Goal: Task Accomplishment & Management: Use online tool/utility

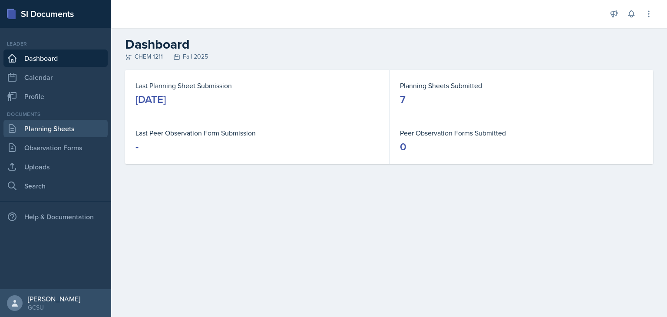
click at [79, 123] on link "Planning Sheets" at bounding box center [55, 128] width 104 height 17
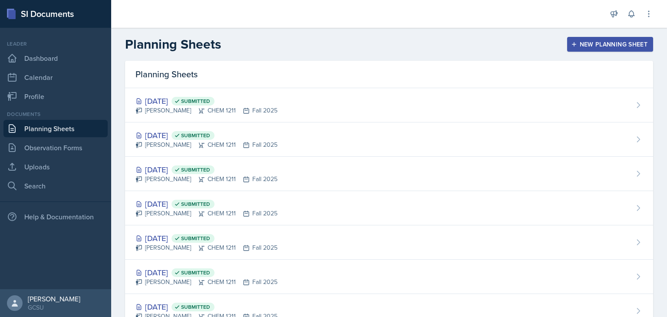
click at [576, 45] on div "New Planning Sheet" at bounding box center [609, 44] width 75 height 7
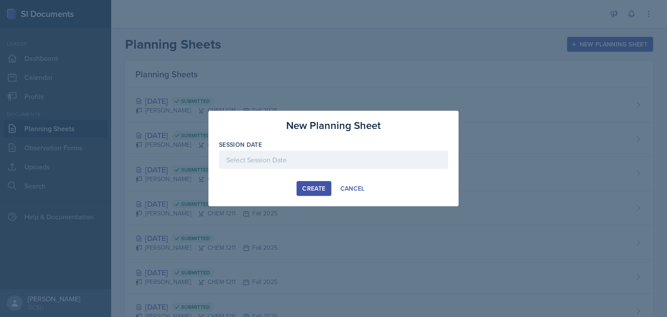
click at [303, 159] on div at bounding box center [333, 160] width 229 height 18
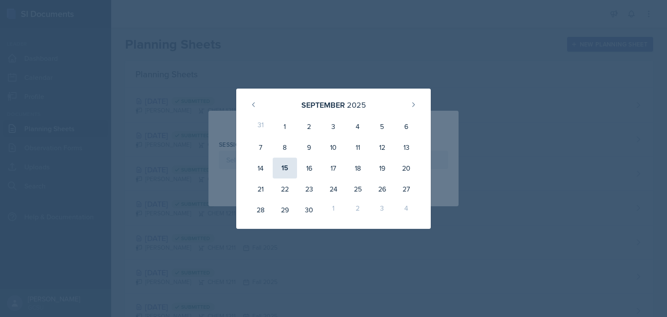
click at [284, 165] on div "15" at bounding box center [285, 168] width 24 height 21
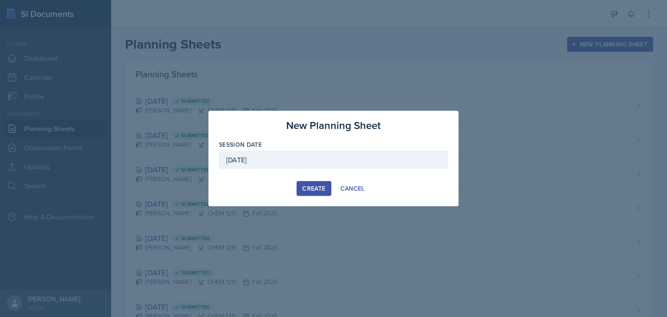
click at [310, 160] on div "[DATE]" at bounding box center [333, 160] width 229 height 18
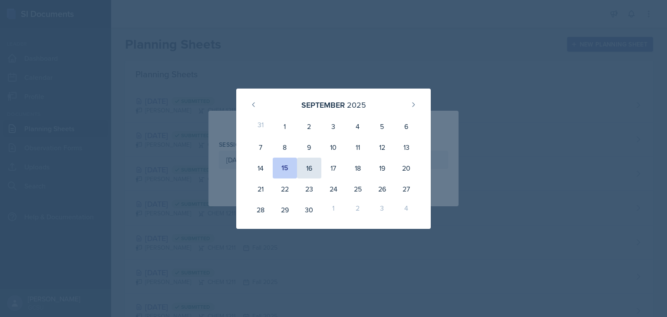
click at [309, 171] on div "16" at bounding box center [309, 168] width 24 height 21
type input "[DATE]"
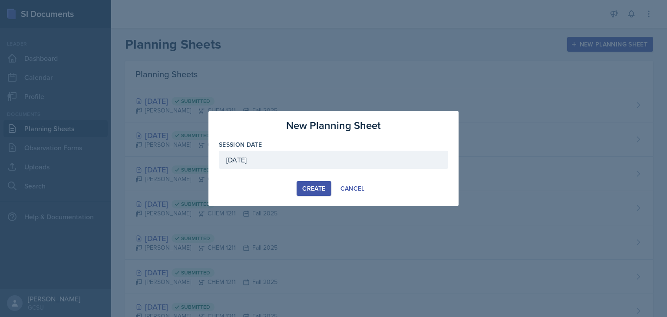
click at [308, 190] on div "Create" at bounding box center [313, 188] width 23 height 7
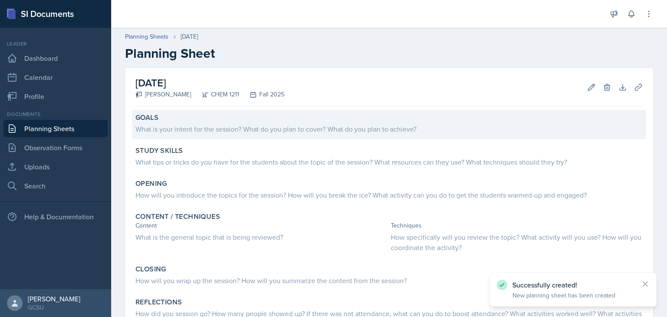
click at [191, 130] on div "What is your intent for the session? What do you plan to cover? What do you pla…" at bounding box center [388, 129] width 507 height 10
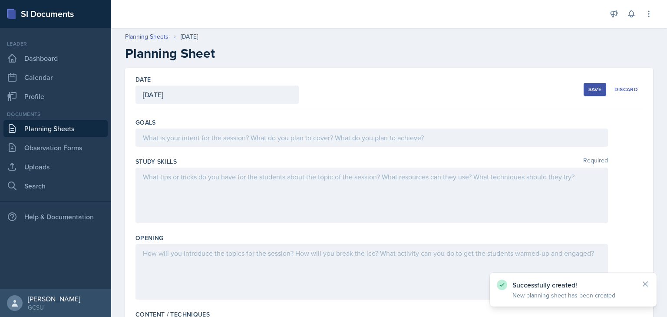
click at [237, 136] on div at bounding box center [371, 137] width 472 height 18
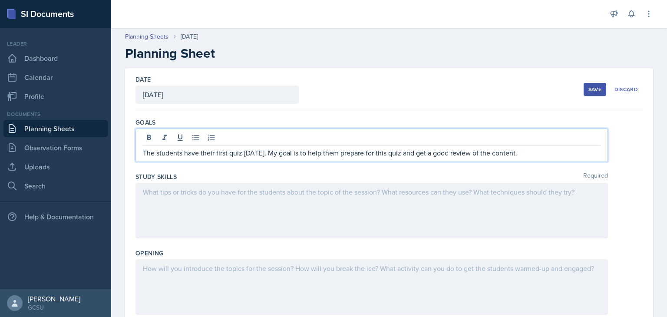
scroll to position [87, 0]
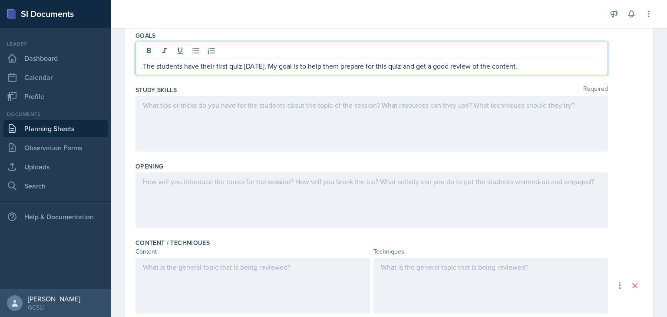
click at [211, 108] on p at bounding box center [371, 105] width 457 height 10
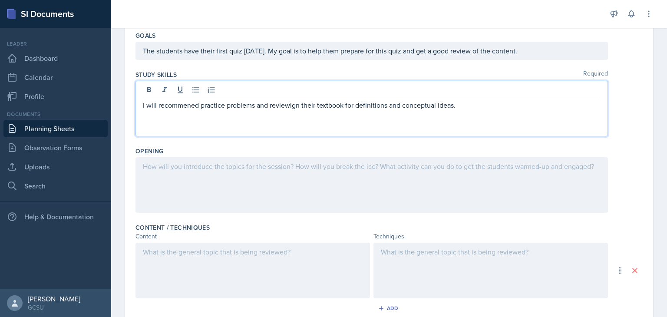
scroll to position [102, 0]
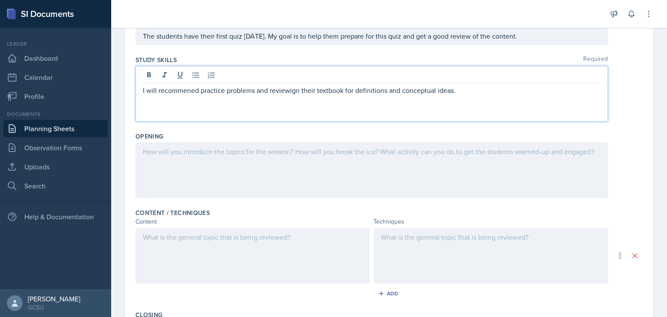
click at [259, 41] on p "The students have their first quiz [DATE]. My goal is to help them prepare for …" at bounding box center [371, 36] width 457 height 10
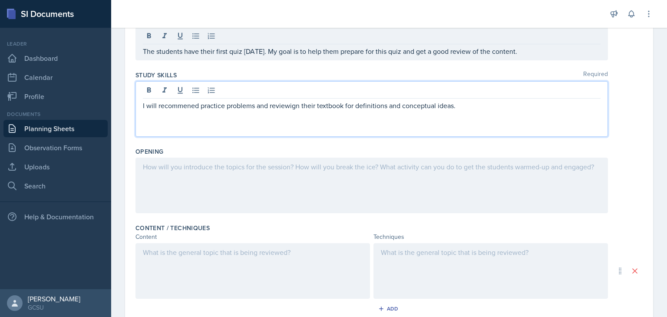
drag, startPoint x: 188, startPoint y: 89, endPoint x: 170, endPoint y: 105, distance: 24.3
click at [248, 175] on div at bounding box center [371, 186] width 472 height 56
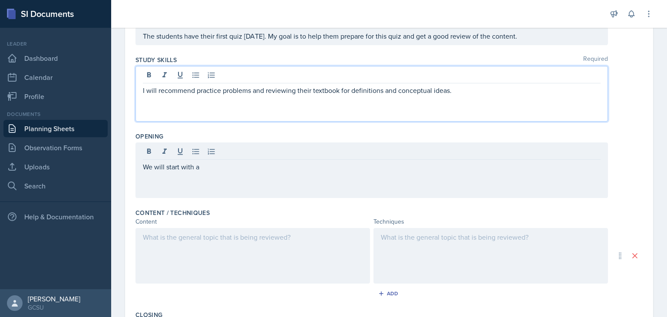
click at [466, 79] on div "I will recommend practice problems and reviewing their textbook for definitions…" at bounding box center [371, 94] width 472 height 56
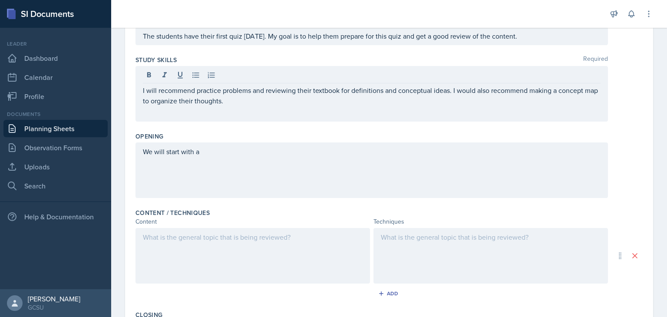
click at [312, 169] on div "We will start with a" at bounding box center [371, 170] width 472 height 56
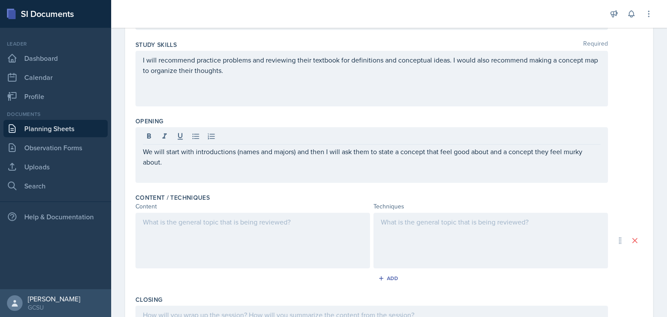
click at [288, 250] on div at bounding box center [252, 241] width 234 height 56
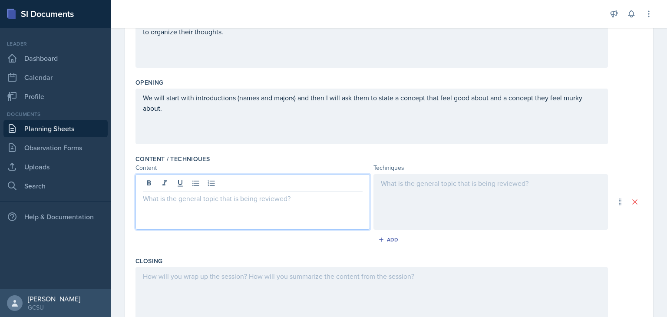
scroll to position [158, 0]
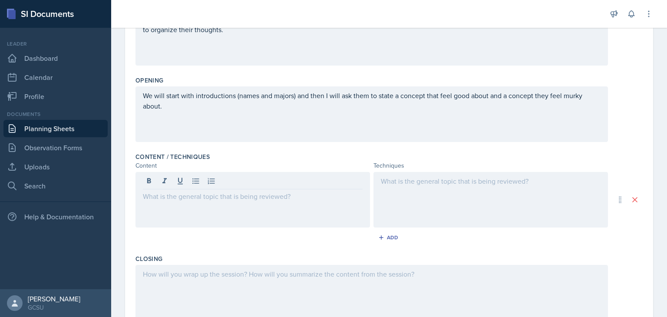
click at [244, 209] on div at bounding box center [252, 200] width 234 height 56
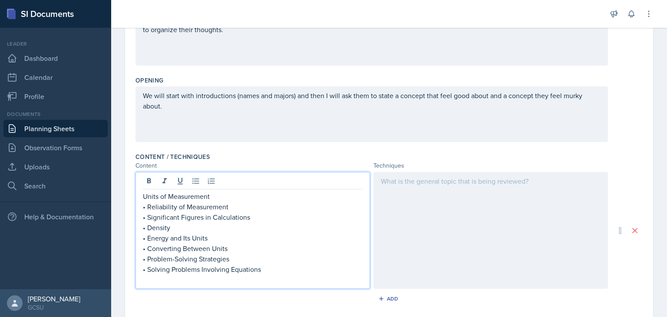
click at [141, 196] on div "Units of Measurement • Reliability of Measurement • Significant Figures in Calc…" at bounding box center [252, 230] width 234 height 117
click at [144, 196] on p "Units of Measurement" at bounding box center [253, 196] width 220 height 10
click at [146, 207] on p "• Reliability of Measurement" at bounding box center [253, 206] width 220 height 10
click at [147, 214] on p "• Significant Figures in Calculations" at bounding box center [253, 217] width 220 height 10
click at [148, 226] on p "• Density" at bounding box center [253, 227] width 220 height 10
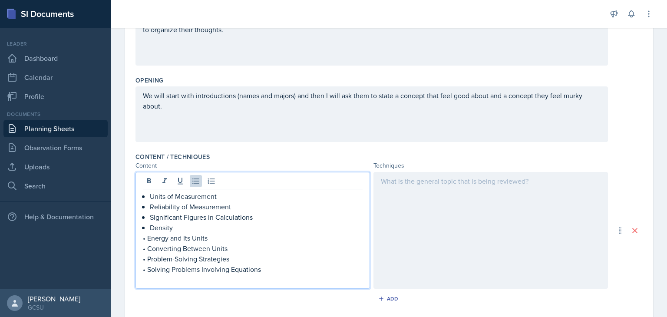
click at [146, 236] on p "• Energy and Its Units" at bounding box center [253, 238] width 220 height 10
click at [146, 244] on p "• Converting Between Units" at bounding box center [253, 248] width 220 height 10
click at [148, 259] on p "• Problem-Solving Strategies" at bounding box center [253, 258] width 220 height 10
click at [146, 266] on p "• Solving Problems Involving Equations" at bounding box center [253, 269] width 220 height 10
click at [286, 272] on p "Solving Problems Involving Equations" at bounding box center [256, 269] width 213 height 10
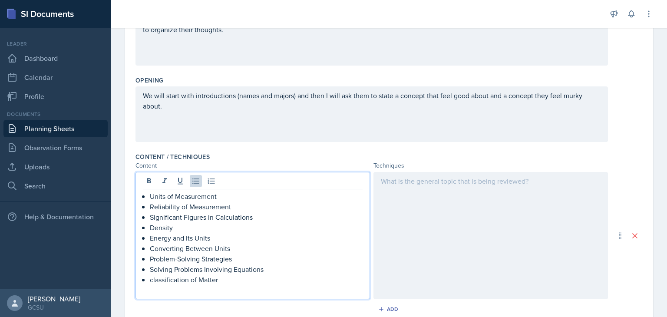
click at [152, 276] on p "classification of Matter" at bounding box center [256, 279] width 213 height 10
click at [223, 280] on p "Classification of Matter" at bounding box center [256, 279] width 213 height 10
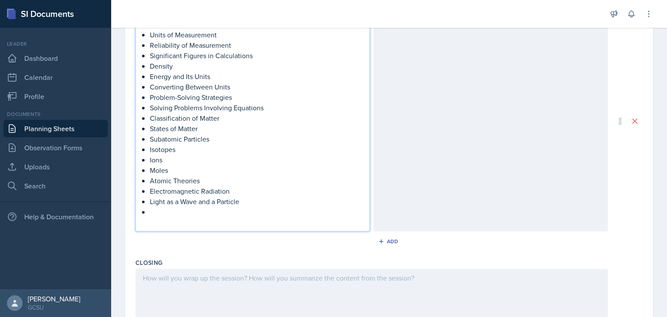
scroll to position [320, 0]
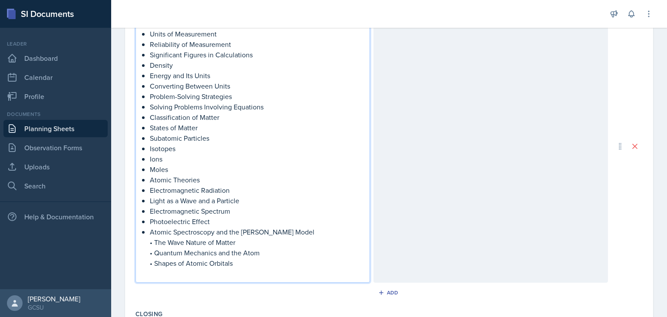
click at [153, 240] on p "• The Wave Nature of Matter" at bounding box center [256, 242] width 213 height 10
click at [155, 252] on p "• Quantum Mechanics and the Atom" at bounding box center [256, 252] width 213 height 10
click at [156, 264] on p "• Shapes of Atomic Orbitals" at bounding box center [256, 263] width 213 height 10
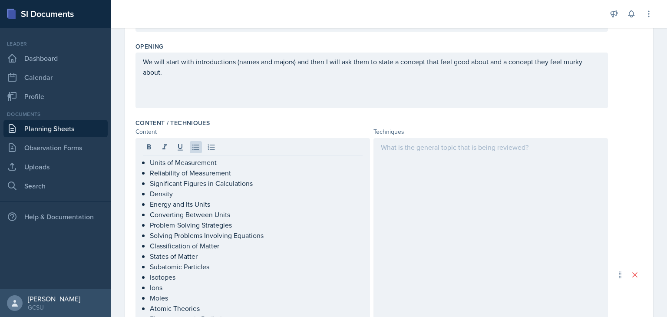
click at [465, 154] on div at bounding box center [490, 274] width 234 height 273
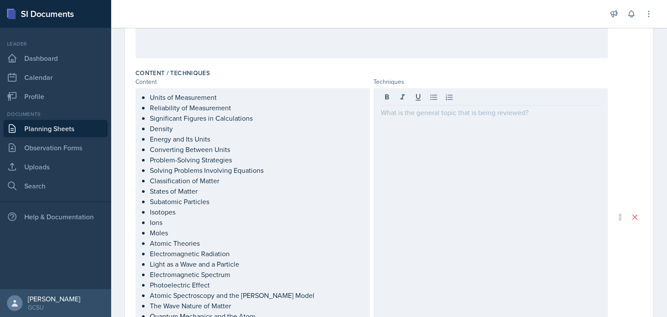
scroll to position [258, 0]
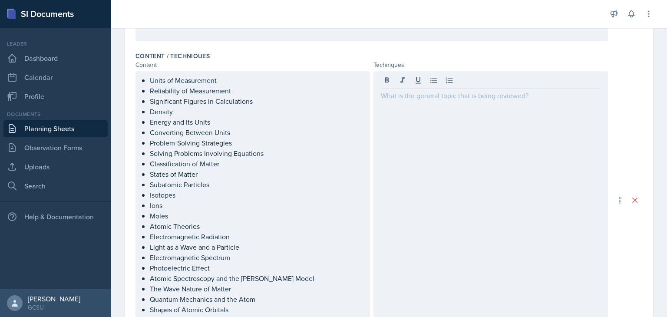
click at [436, 150] on div at bounding box center [490, 200] width 234 height 258
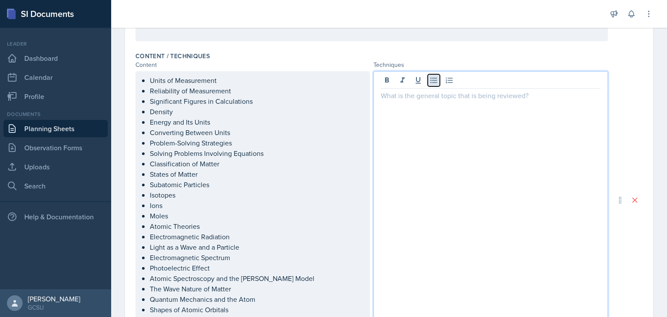
click at [430, 80] on icon at bounding box center [433, 80] width 9 height 9
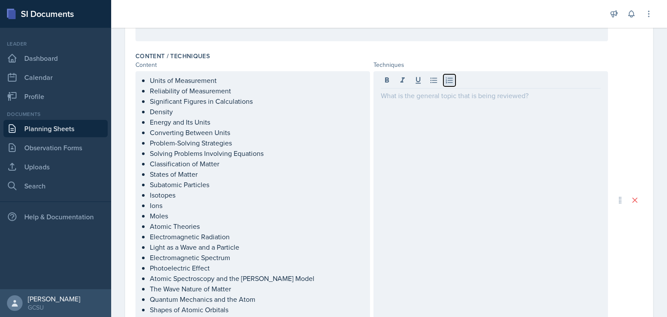
click at [446, 80] on icon at bounding box center [449, 80] width 7 height 6
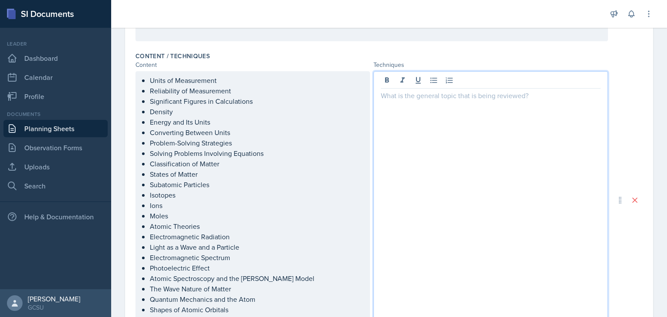
scroll to position [273, 0]
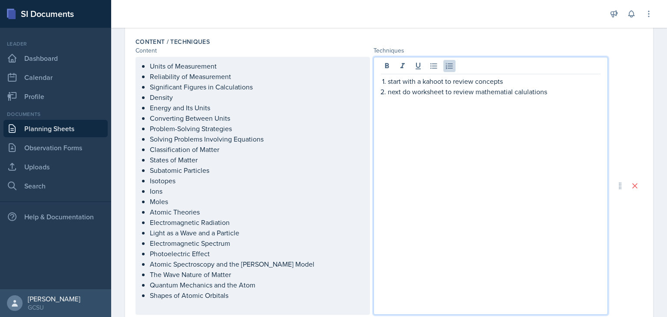
click at [427, 85] on p "start with a kahoot to review concepts" at bounding box center [494, 81] width 213 height 10
click at [443, 81] on p "start with a Ka hootahoot to review concepts" at bounding box center [494, 81] width 213 height 10
click at [509, 83] on p "start with a Kahoot to review concepts" at bounding box center [494, 81] width 213 height 10
click at [389, 89] on p "next do worksheet to review mathematial calulations" at bounding box center [494, 91] width 213 height 10
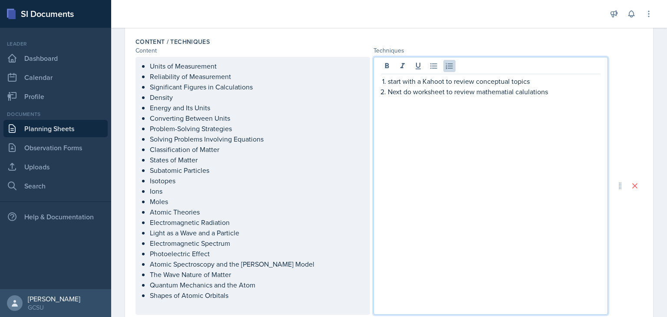
click at [388, 80] on p "start with a Kahoot to review conceptual topics" at bounding box center [494, 81] width 213 height 10
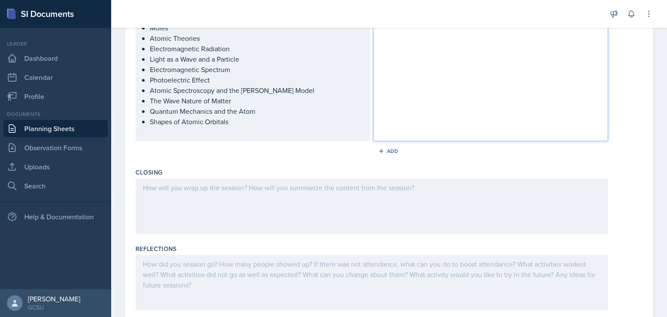
click at [301, 186] on p at bounding box center [371, 187] width 457 height 10
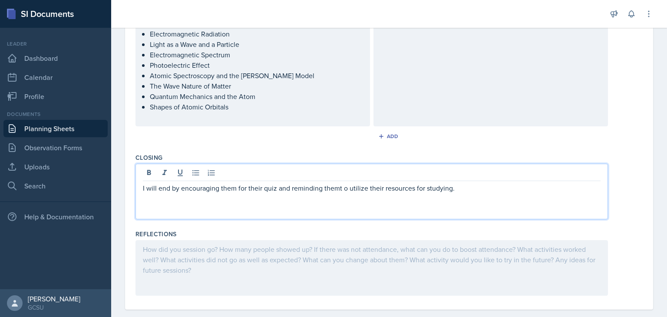
click at [335, 187] on p "I will end by encouraging them for their quiz and reminding themt o utilize the…" at bounding box center [371, 188] width 457 height 10
click at [341, 186] on p "I will end by encouraging them for their quiz and reminding them o utilize thei…" at bounding box center [371, 188] width 457 height 10
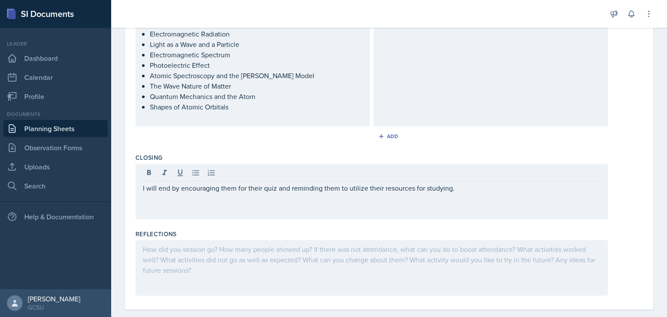
click at [500, 200] on div "I will end by encouraging them for their quiz and reminding them to utilize the…" at bounding box center [371, 192] width 472 height 56
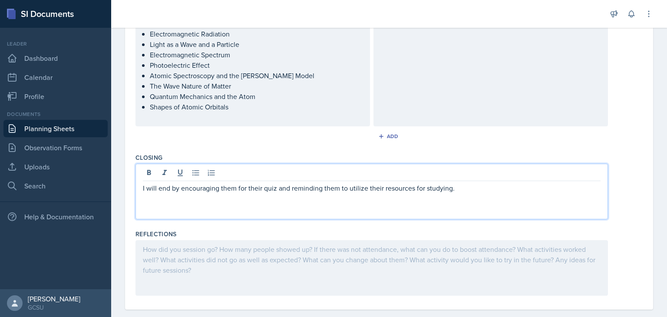
click at [490, 191] on p "I will end by encouraging them for their quiz and reminding them to utilize the…" at bounding box center [371, 188] width 457 height 10
click at [375, 241] on div at bounding box center [371, 268] width 472 height 56
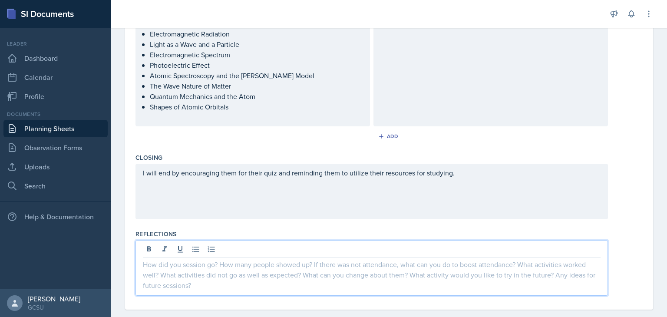
scroll to position [474, 0]
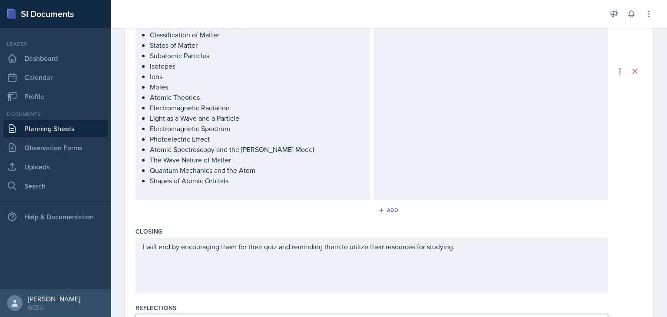
click at [423, 166] on div "Start with a Kahoot to review conceptual topics Next do worksheet to review mat…" at bounding box center [490, 71] width 234 height 258
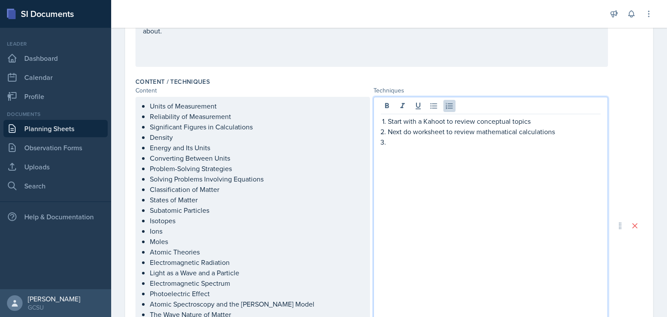
scroll to position [217, 0]
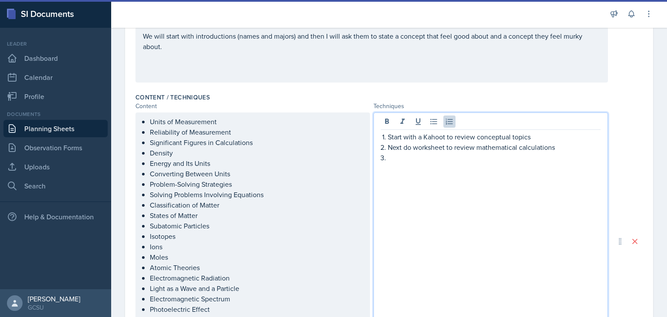
click at [539, 136] on p "Start with a Kahoot to review conceptual topics" at bounding box center [494, 136] width 213 height 10
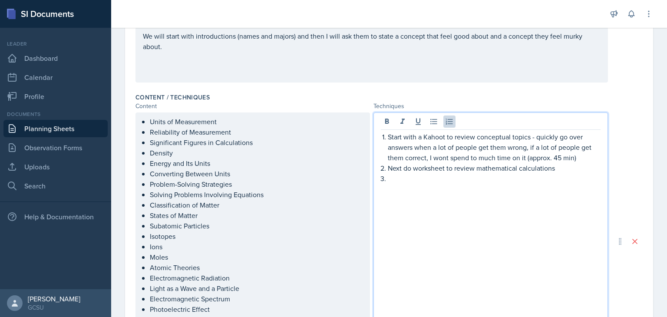
click at [559, 170] on p "Next do worksheet to review mathematical calculations" at bounding box center [494, 168] width 213 height 10
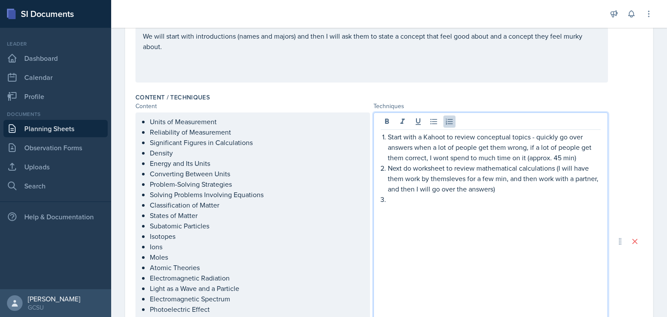
click at [450, 182] on p "Next do worksheet to review mathematical calculations (I will have them work by…" at bounding box center [494, 178] width 213 height 31
click at [554, 166] on p "Next do worksheet to review mathematical calculations (I will have them work by…" at bounding box center [494, 178] width 213 height 31
click at [526, 188] on p "Next do worksheet to review mathematical calculations - I will have them work b…" at bounding box center [494, 178] width 213 height 31
click at [503, 179] on p "Next do worksheet to review mathematical calculations - I will have them work b…" at bounding box center [494, 178] width 213 height 31
click at [553, 194] on p at bounding box center [494, 199] width 213 height 10
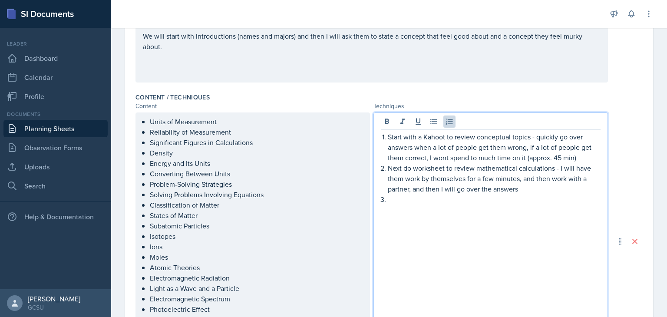
click at [540, 188] on p "Next do worksheet to review mathematical calculations - I will have them work b…" at bounding box center [494, 178] width 213 height 31
click at [555, 160] on p "Start with a Kahoot to review conceptual topics - quickly go over answers when …" at bounding box center [494, 146] width 213 height 31
click at [549, 189] on p "Next do worksheet to review mathematical calculations - I will have them work b…" at bounding box center [494, 178] width 213 height 31
click at [403, 202] on p at bounding box center [494, 199] width 213 height 10
click at [578, 191] on p "Next do worksheet to review mathematical calculations - I will have them work b…" at bounding box center [494, 178] width 213 height 31
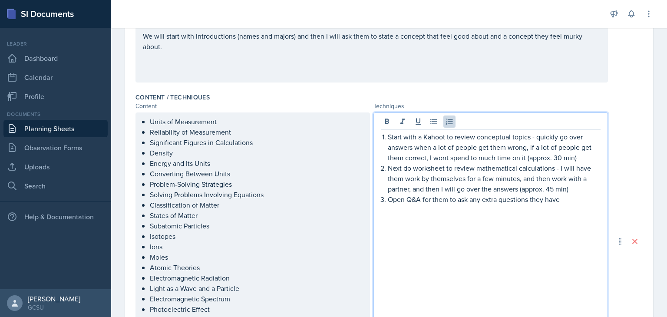
click at [565, 202] on p "Open Q&A for them to ask any extra questions they have" at bounding box center [494, 199] width 213 height 10
click at [392, 210] on p "Open Q&A for them to ask any extra questions they have (approx. 10-15min)" at bounding box center [494, 204] width 213 height 21
click at [457, 208] on p "Open Q&A for them to ask any extra questions they have (approx. 10-15 min)" at bounding box center [494, 204] width 213 height 21
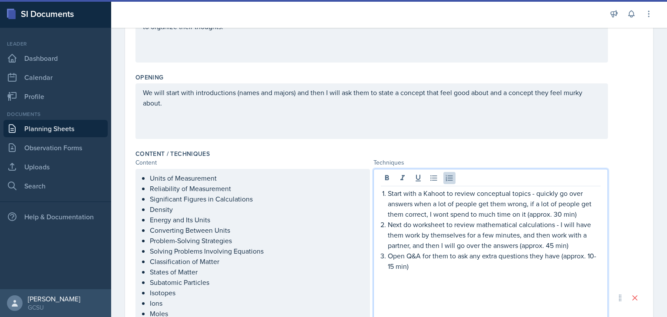
scroll to position [0, 0]
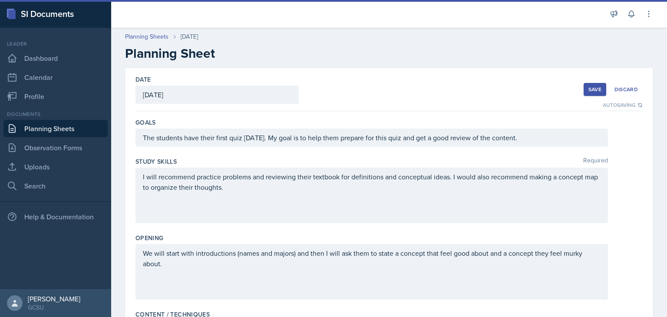
click at [586, 93] on button "Save" at bounding box center [594, 89] width 23 height 13
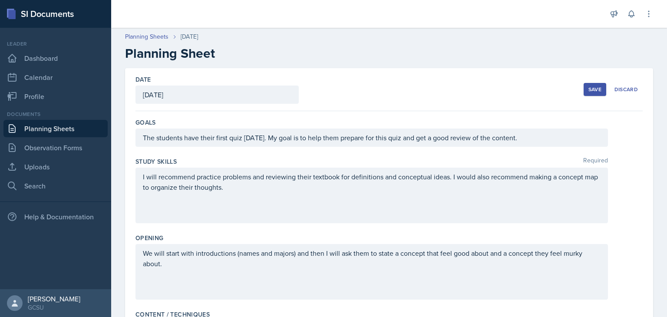
click at [588, 91] on div "Save" at bounding box center [594, 89] width 13 height 7
